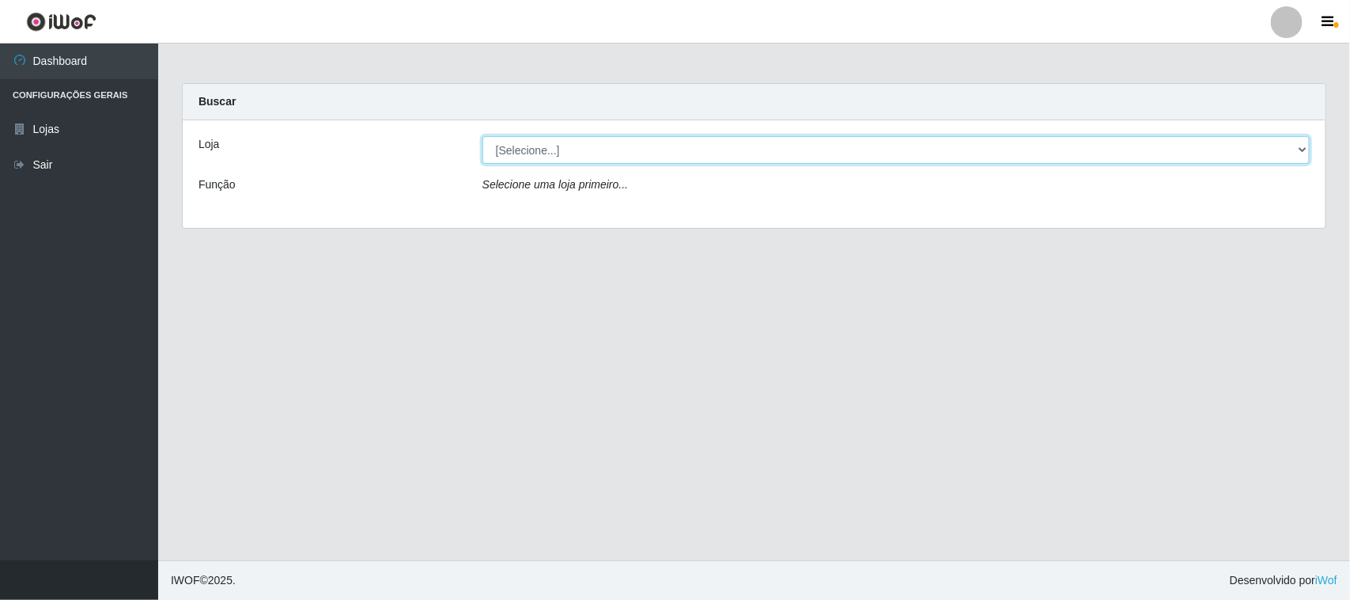
click at [547, 156] on select "[Selecione...] Nordestão - [GEOGRAPHIC_DATA]" at bounding box center [895, 150] width 827 height 28
select select "420"
click at [482, 136] on select "[Selecione...] Nordestão - [GEOGRAPHIC_DATA]" at bounding box center [895, 150] width 827 height 28
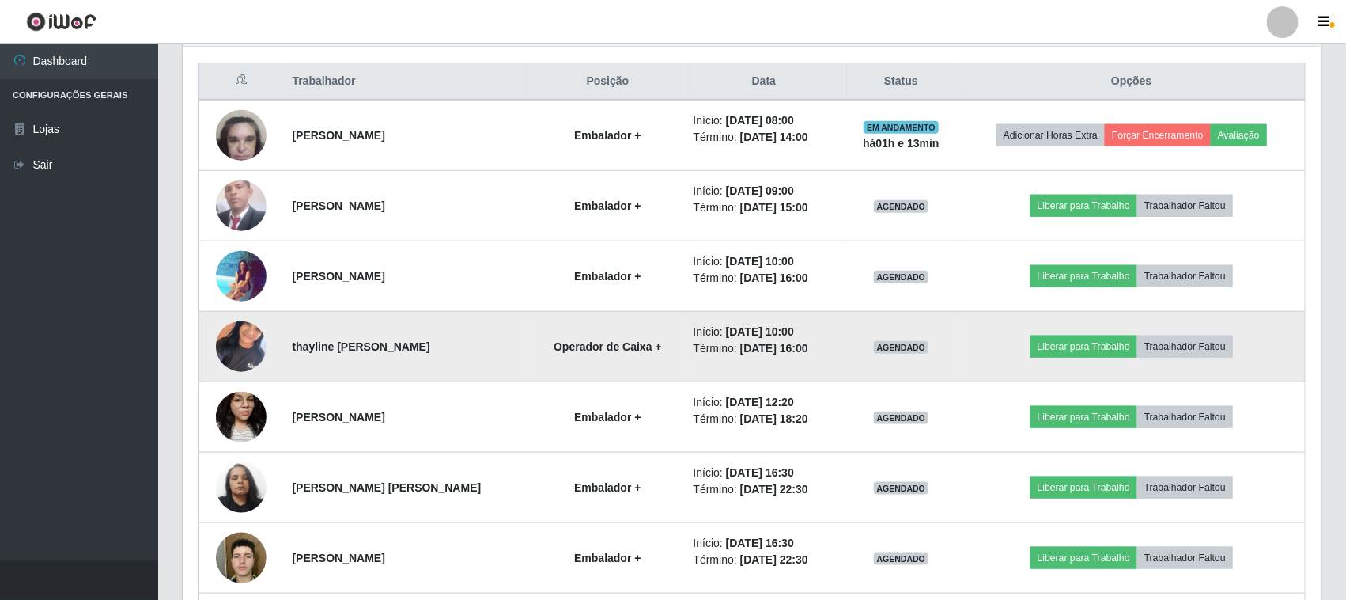
scroll to position [494, 0]
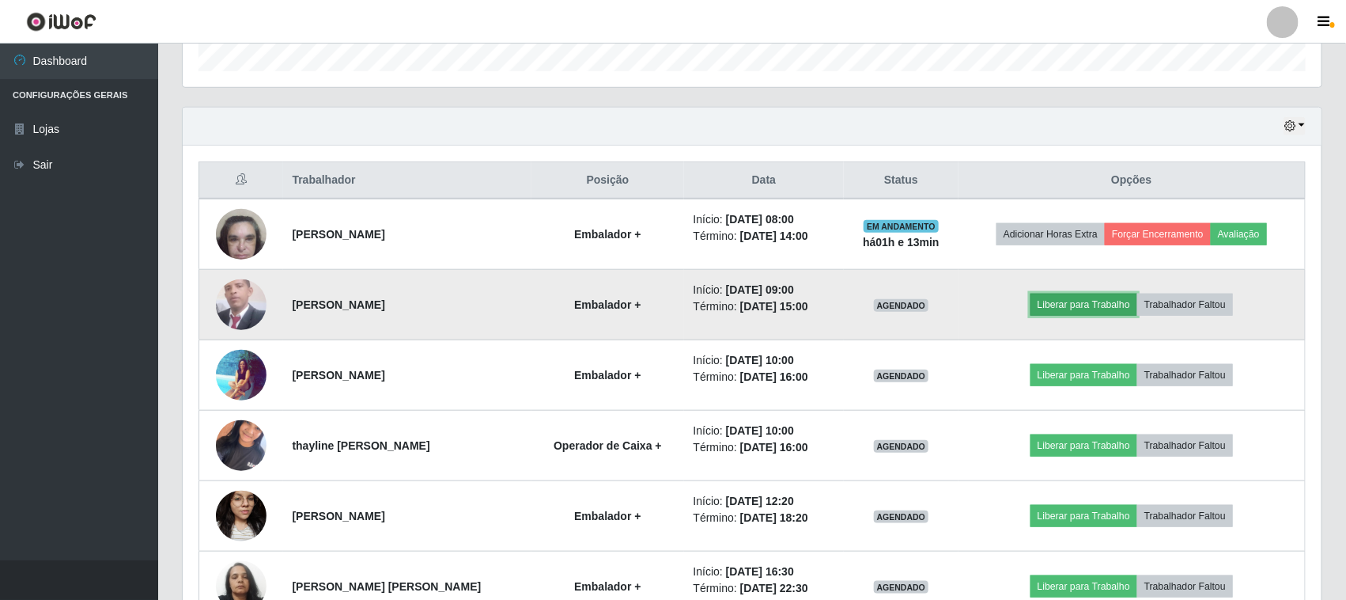
click at [1082, 307] on button "Liberar para Trabalho" at bounding box center [1084, 304] width 107 height 22
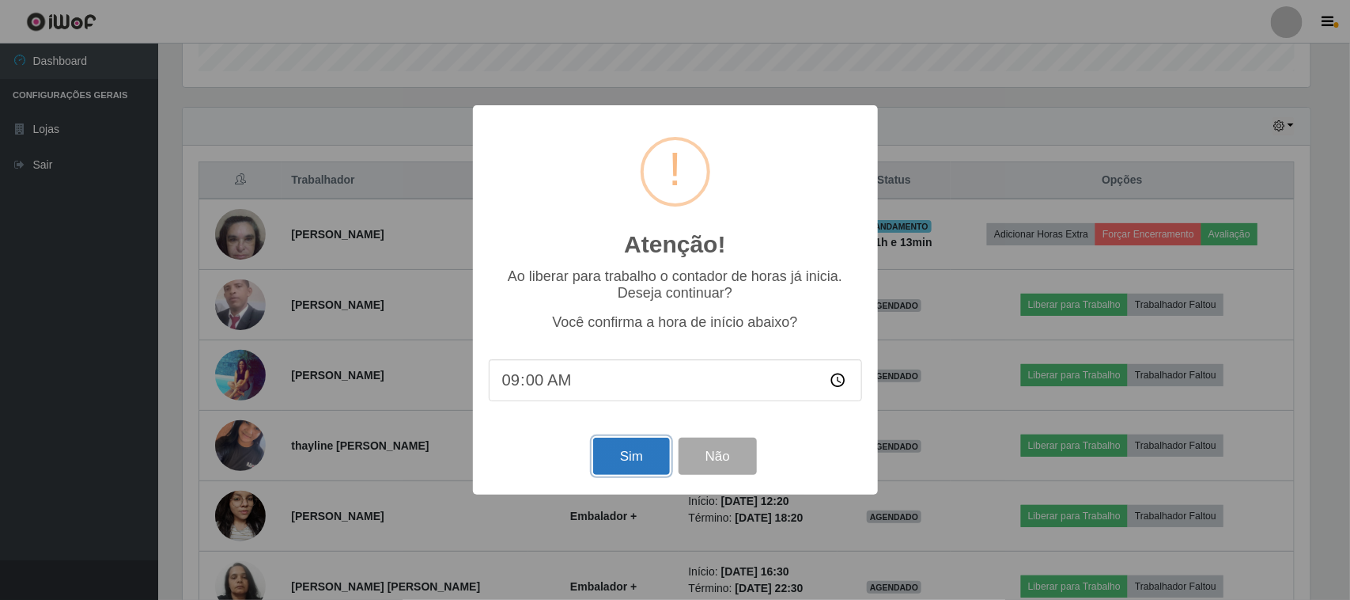
click at [634, 455] on button "Sim" at bounding box center [631, 455] width 77 height 37
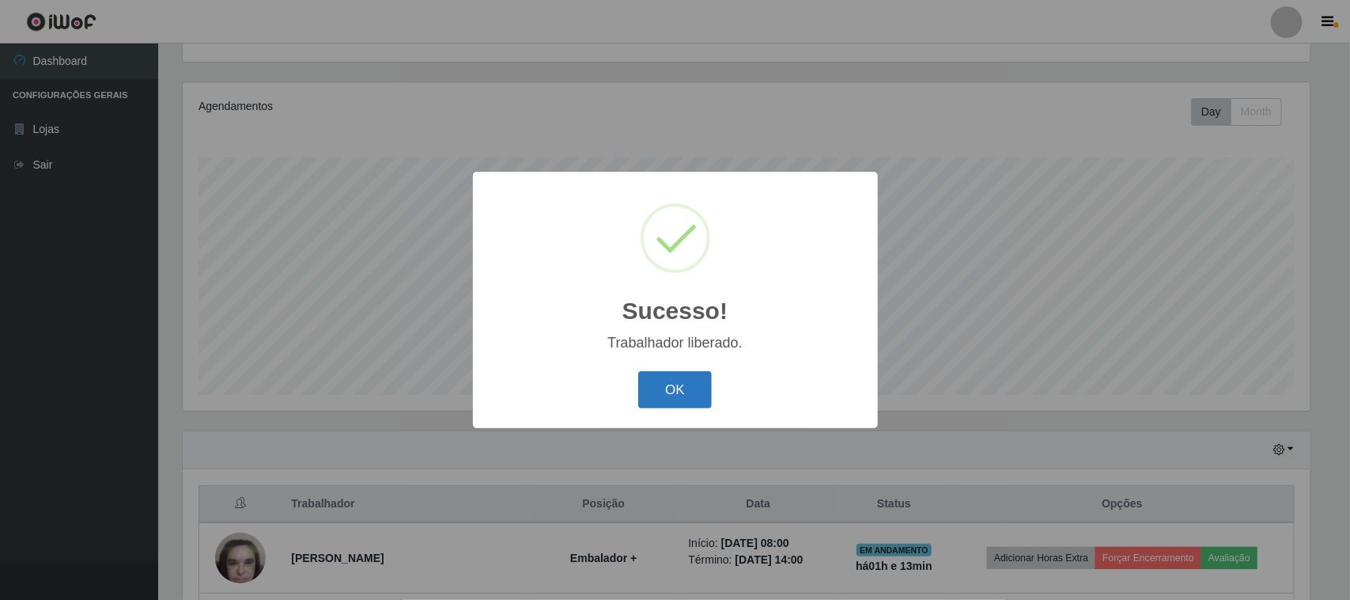
click at [688, 395] on button "OK" at bounding box center [675, 389] width 74 height 37
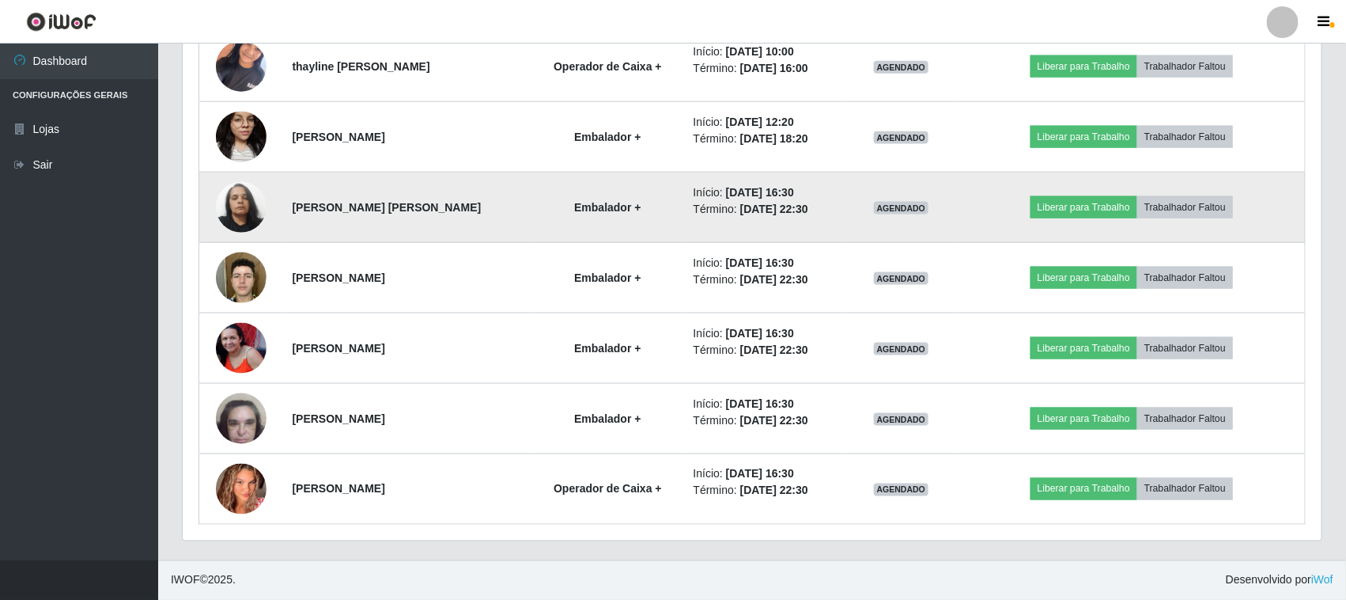
scroll to position [876, 0]
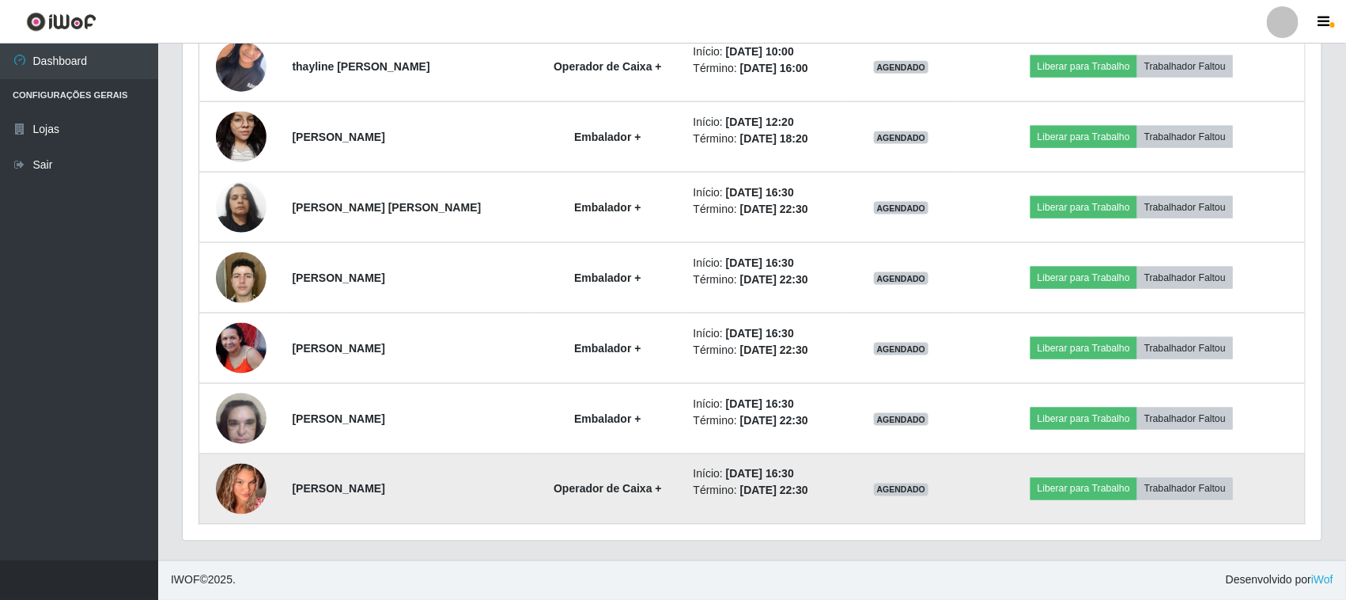
click at [224, 485] on img at bounding box center [241, 488] width 51 height 51
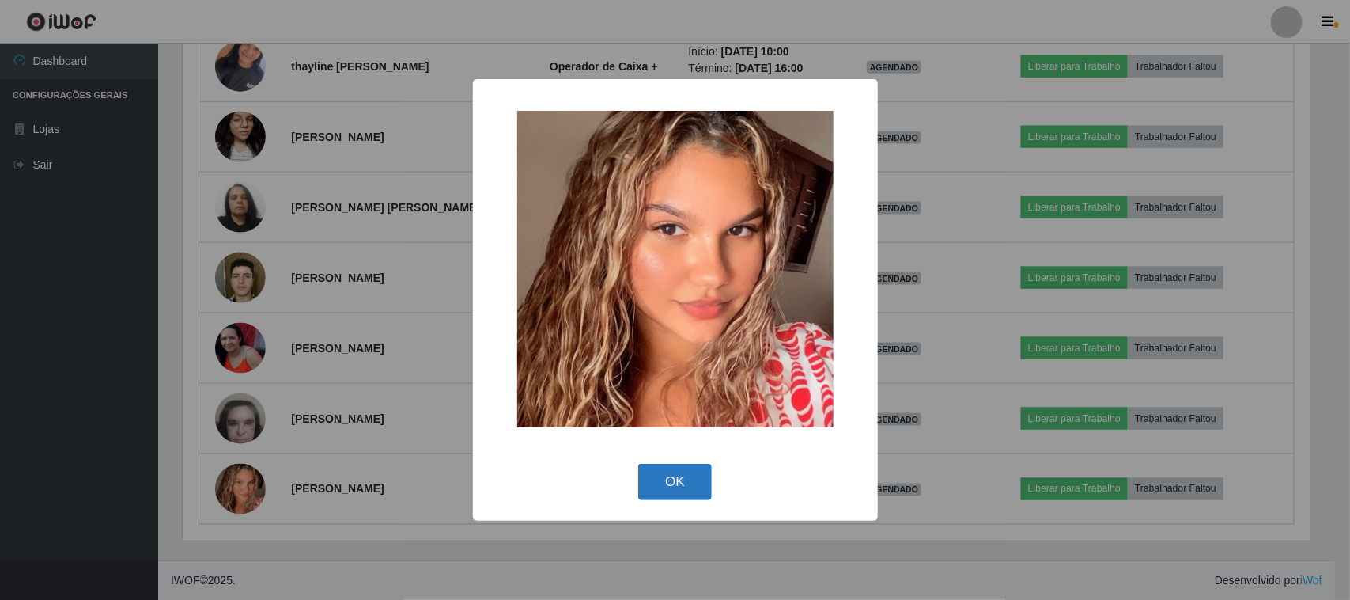
click at [674, 485] on button "OK" at bounding box center [675, 481] width 74 height 37
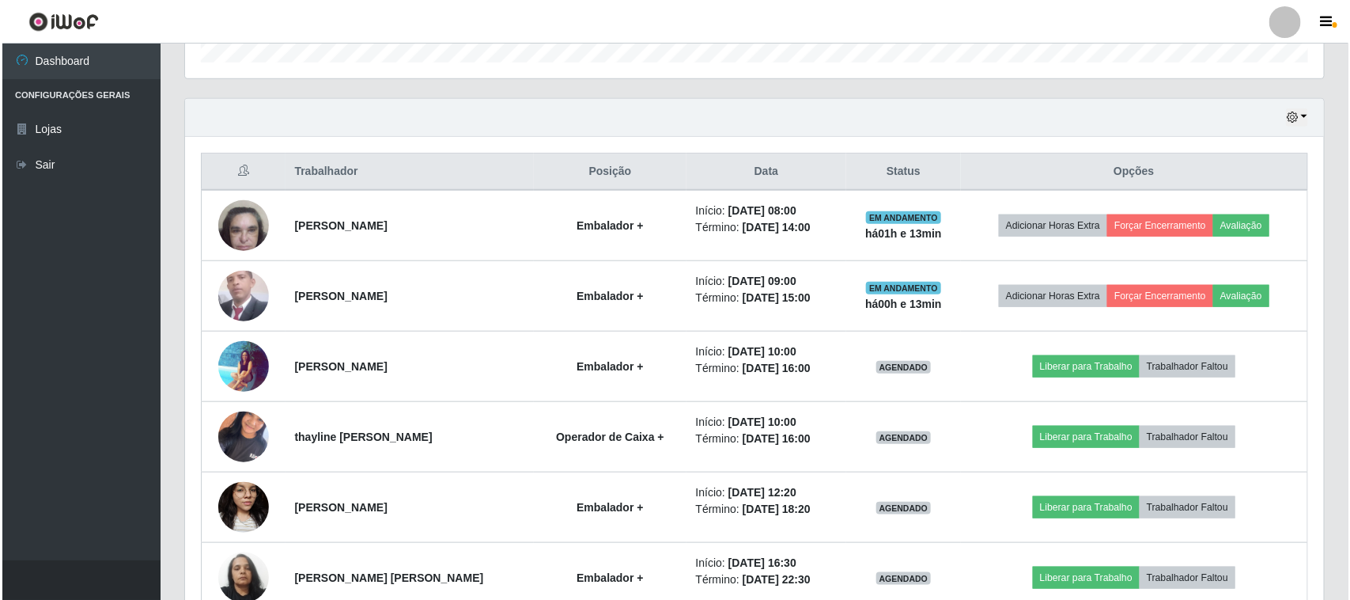
scroll to position [480, 0]
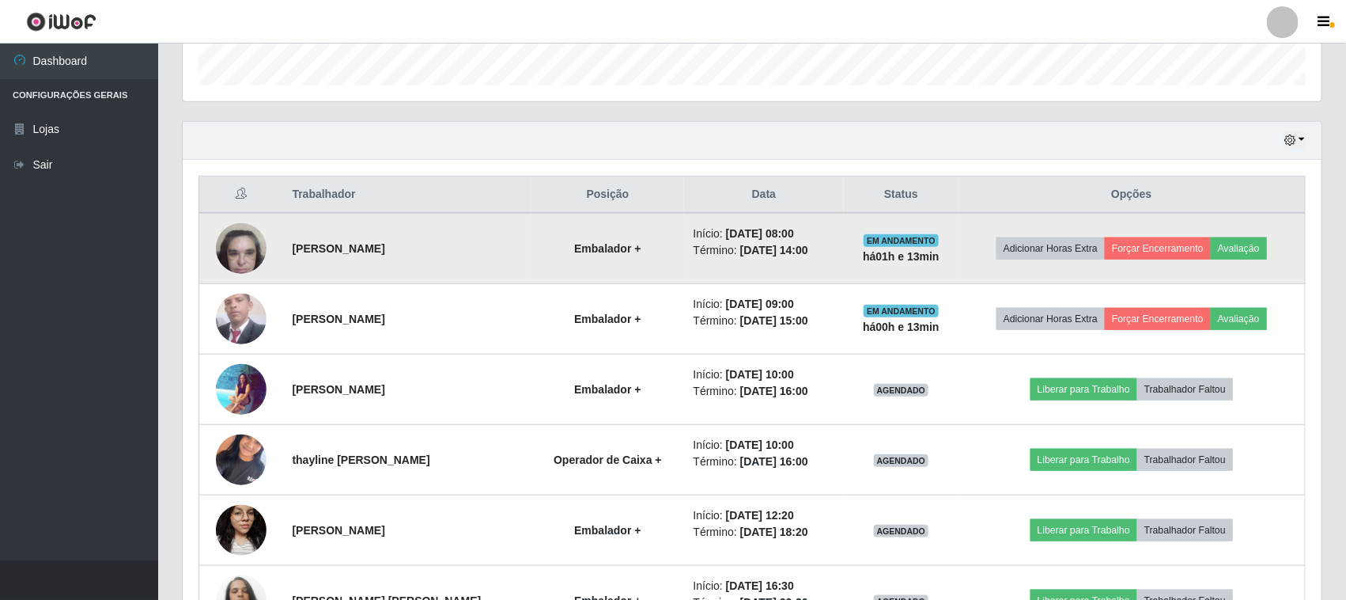
click at [243, 253] on img at bounding box center [241, 247] width 51 height 67
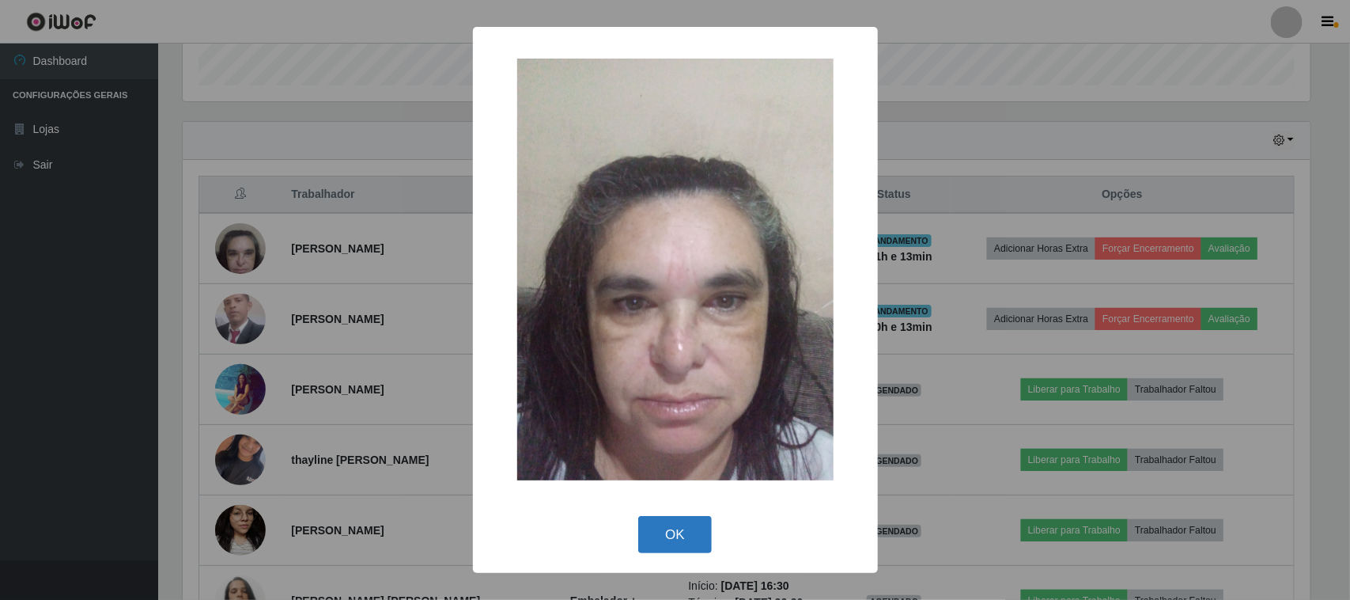
click at [666, 528] on button "OK" at bounding box center [675, 534] width 74 height 37
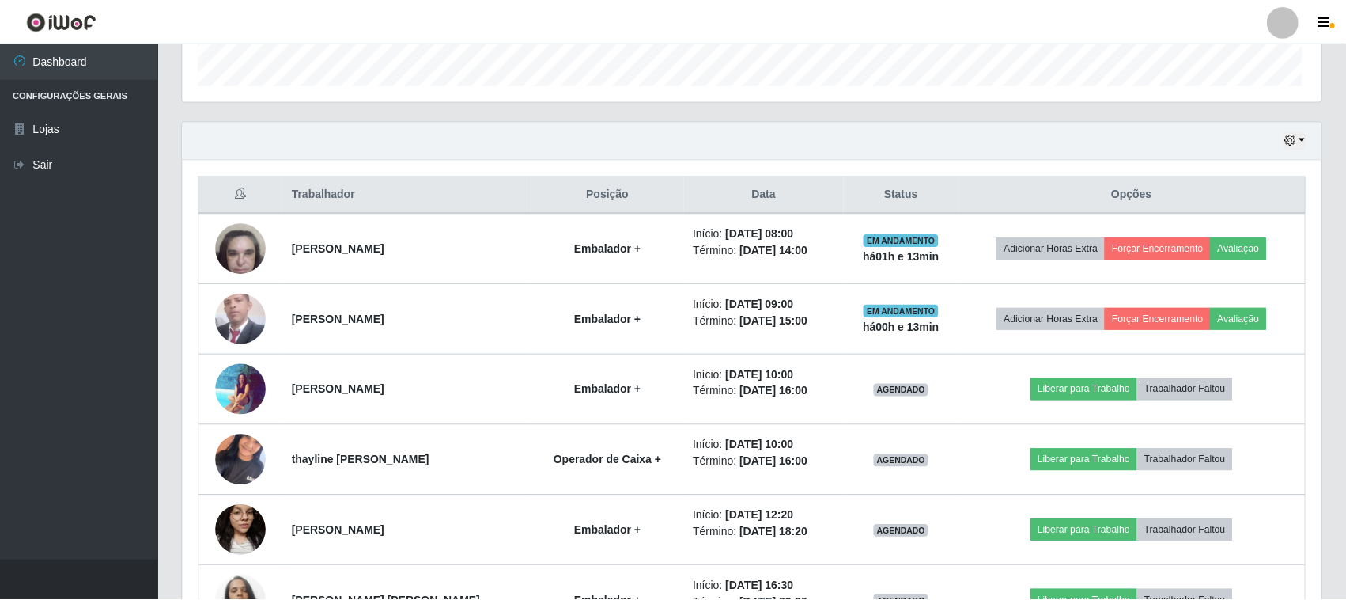
scroll to position [329, 1139]
